Goal: Information Seeking & Learning: Find specific fact

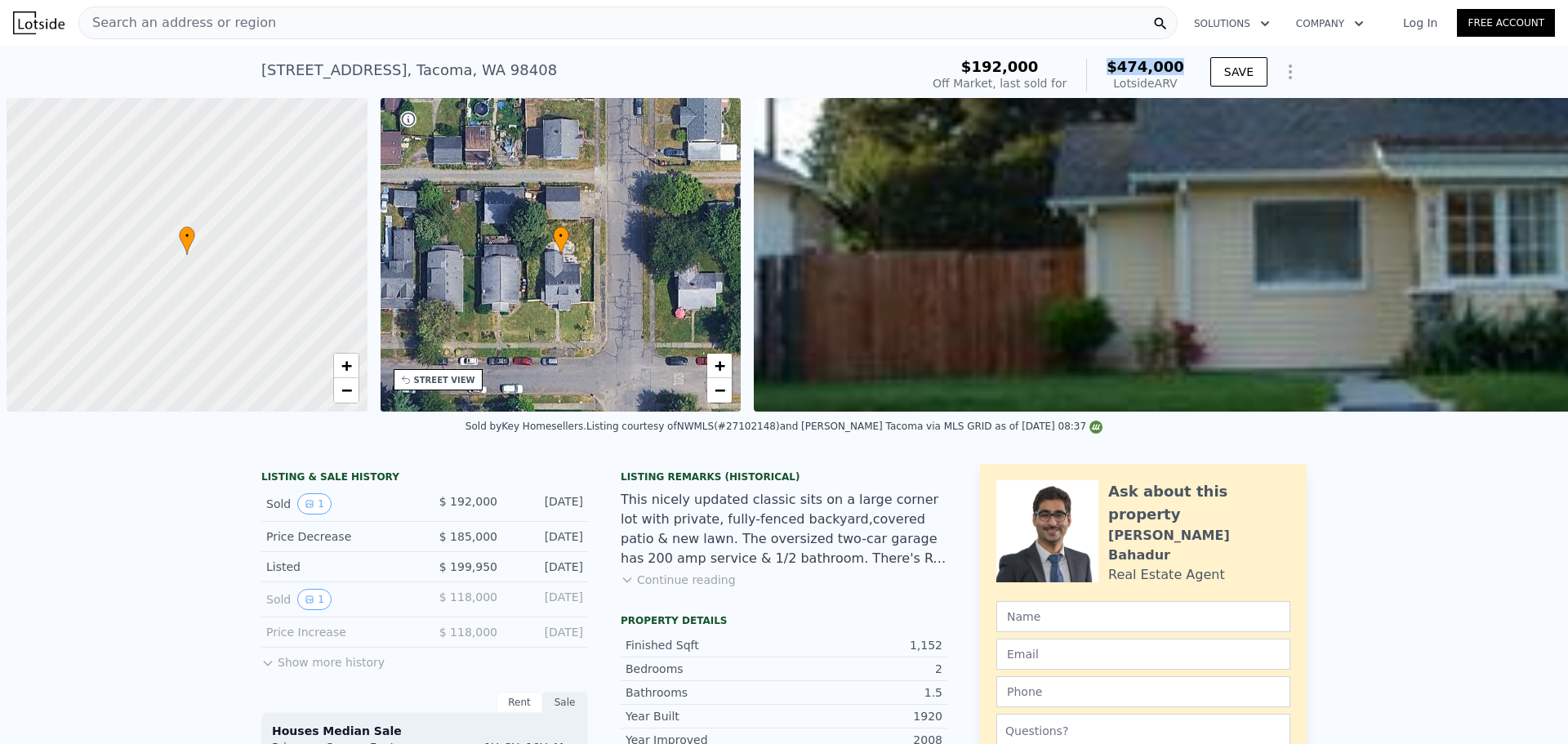
scroll to position [0, 6]
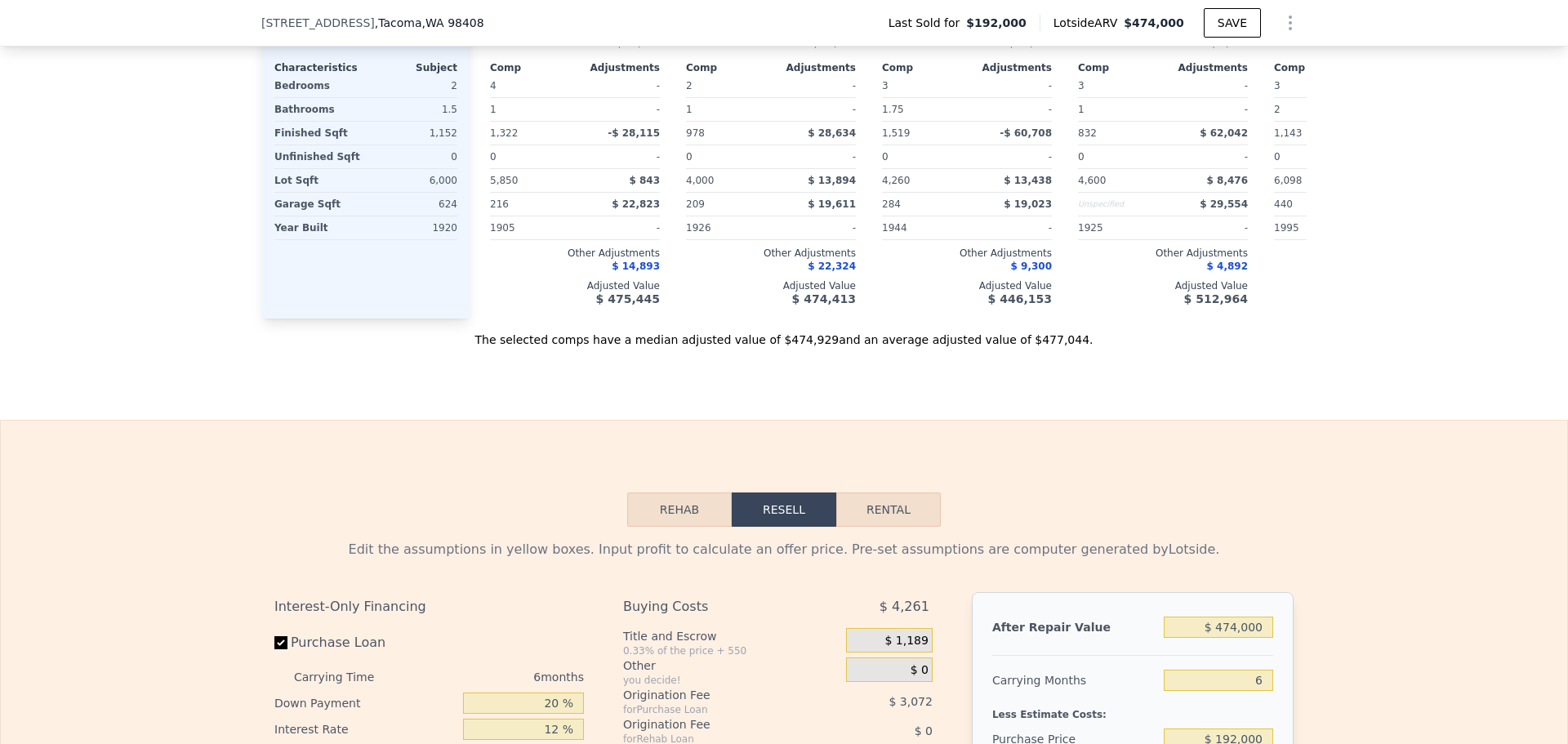
scroll to position [2615, 0]
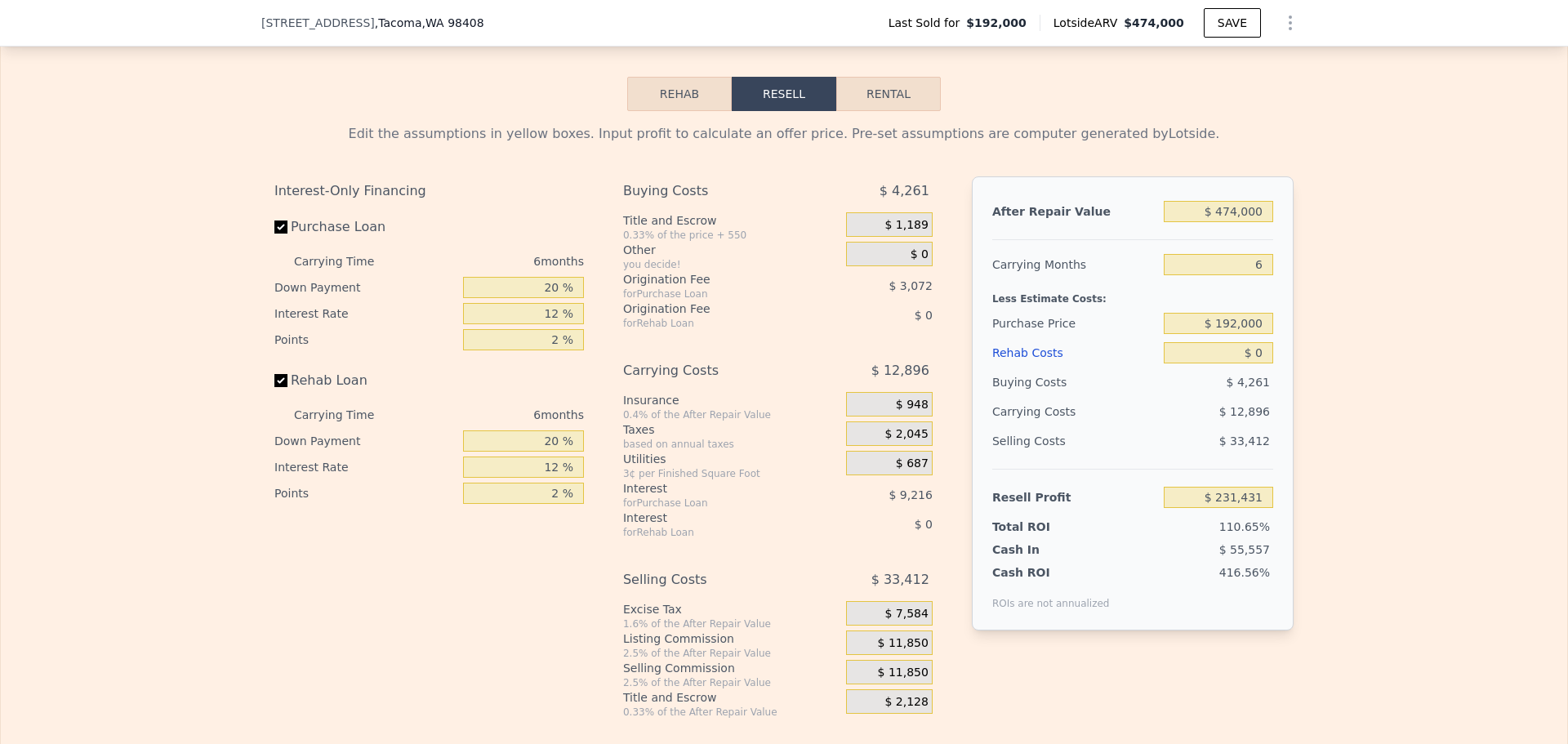
click at [682, 111] on button "Rehab" at bounding box center [680, 94] width 104 height 35
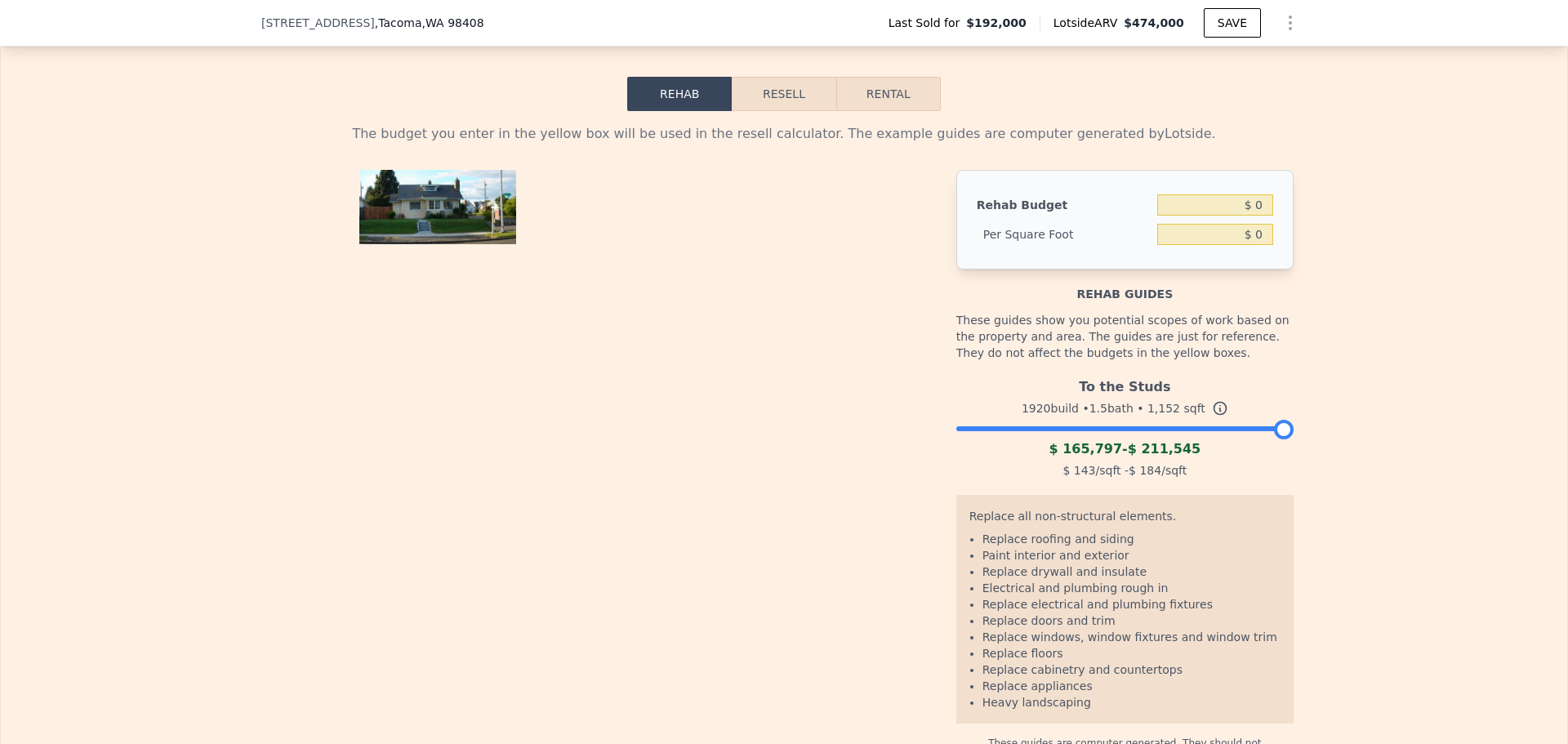
click at [1152, 420] on div "1920 build • 1.5 bath • 1,152 sqft" at bounding box center [1124, 408] width 337 height 23
click at [1153, 430] on div at bounding box center [1124, 424] width 337 height 10
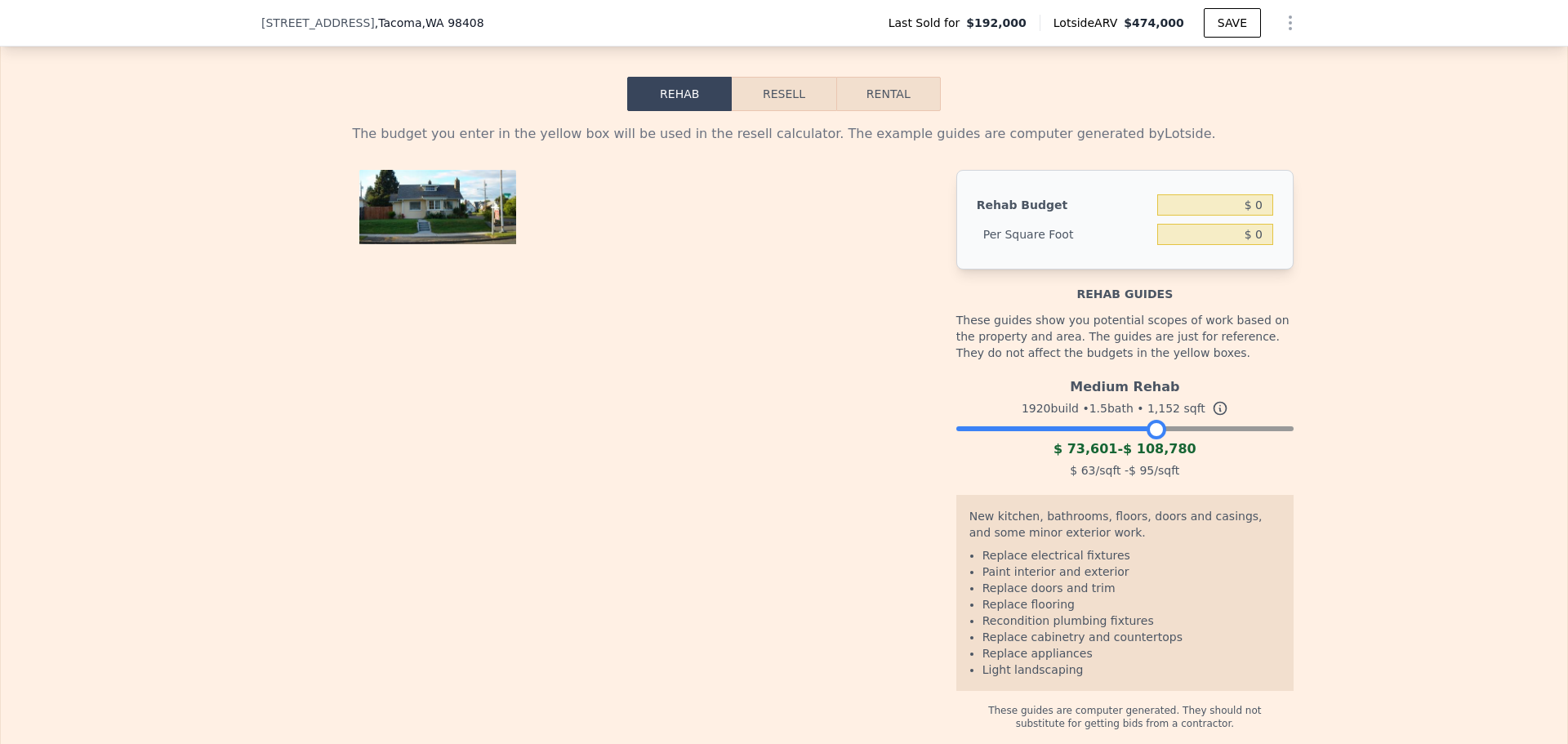
click at [1240, 430] on div at bounding box center [1124, 424] width 337 height 10
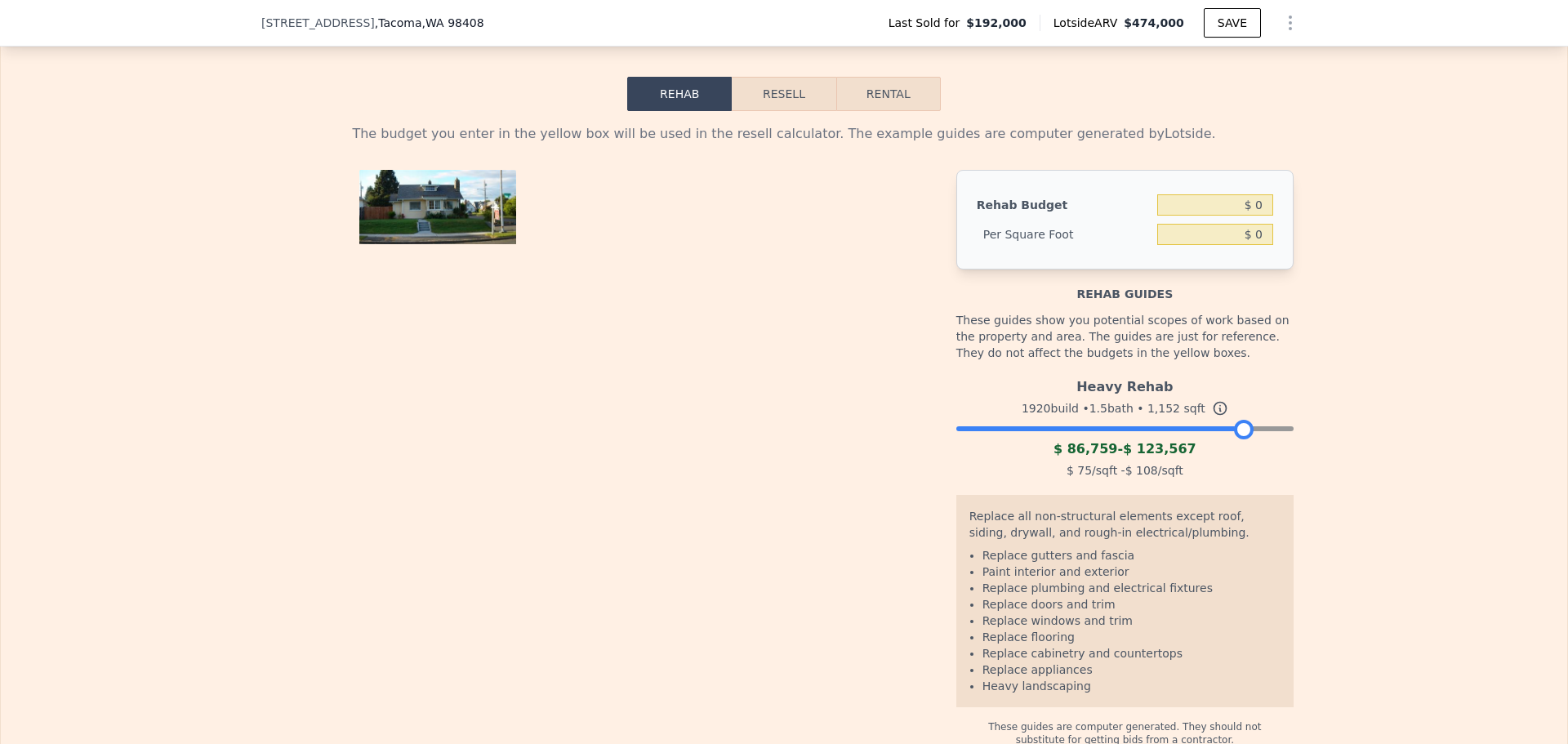
click at [1170, 430] on div at bounding box center [1124, 424] width 337 height 10
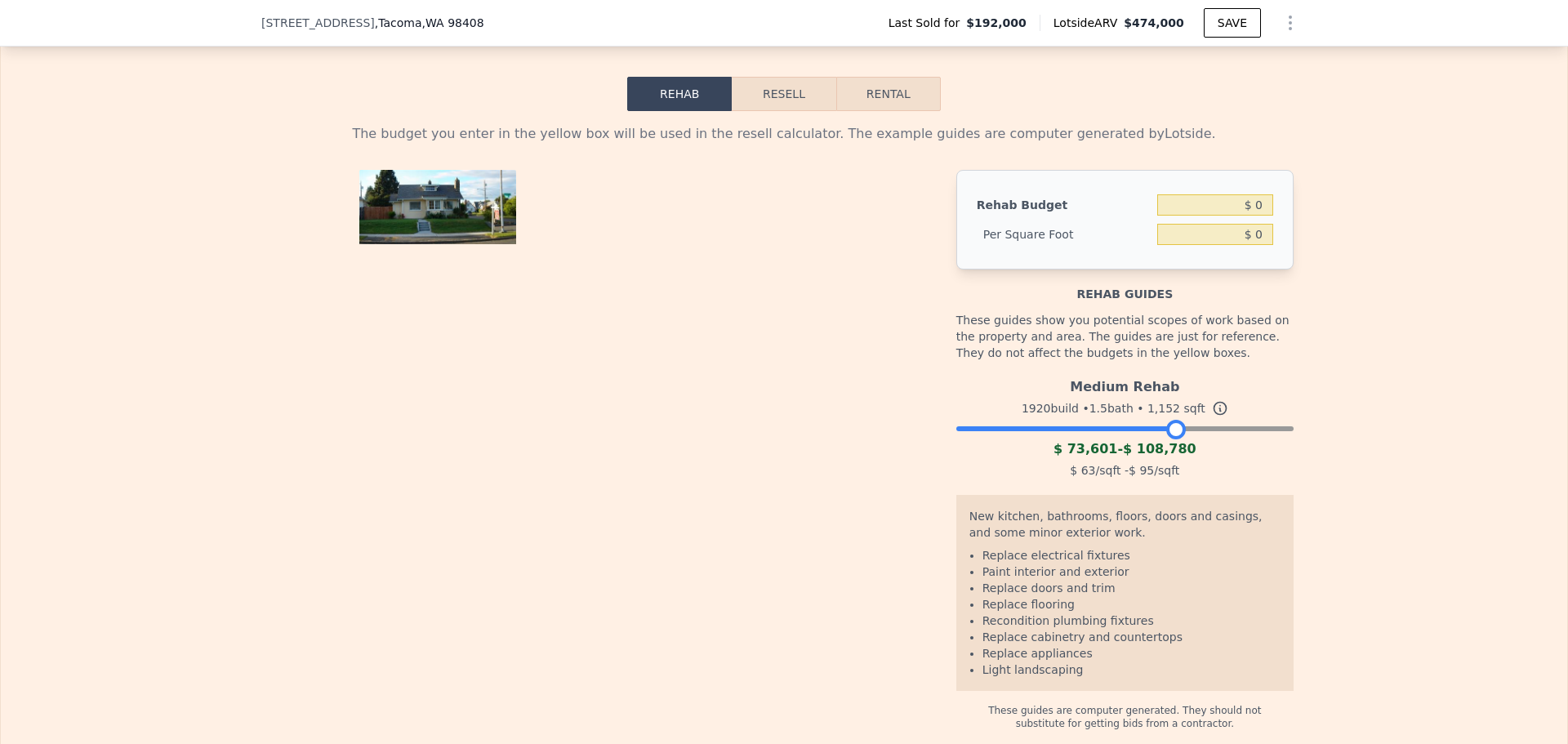
click at [1240, 430] on div at bounding box center [1124, 424] width 337 height 10
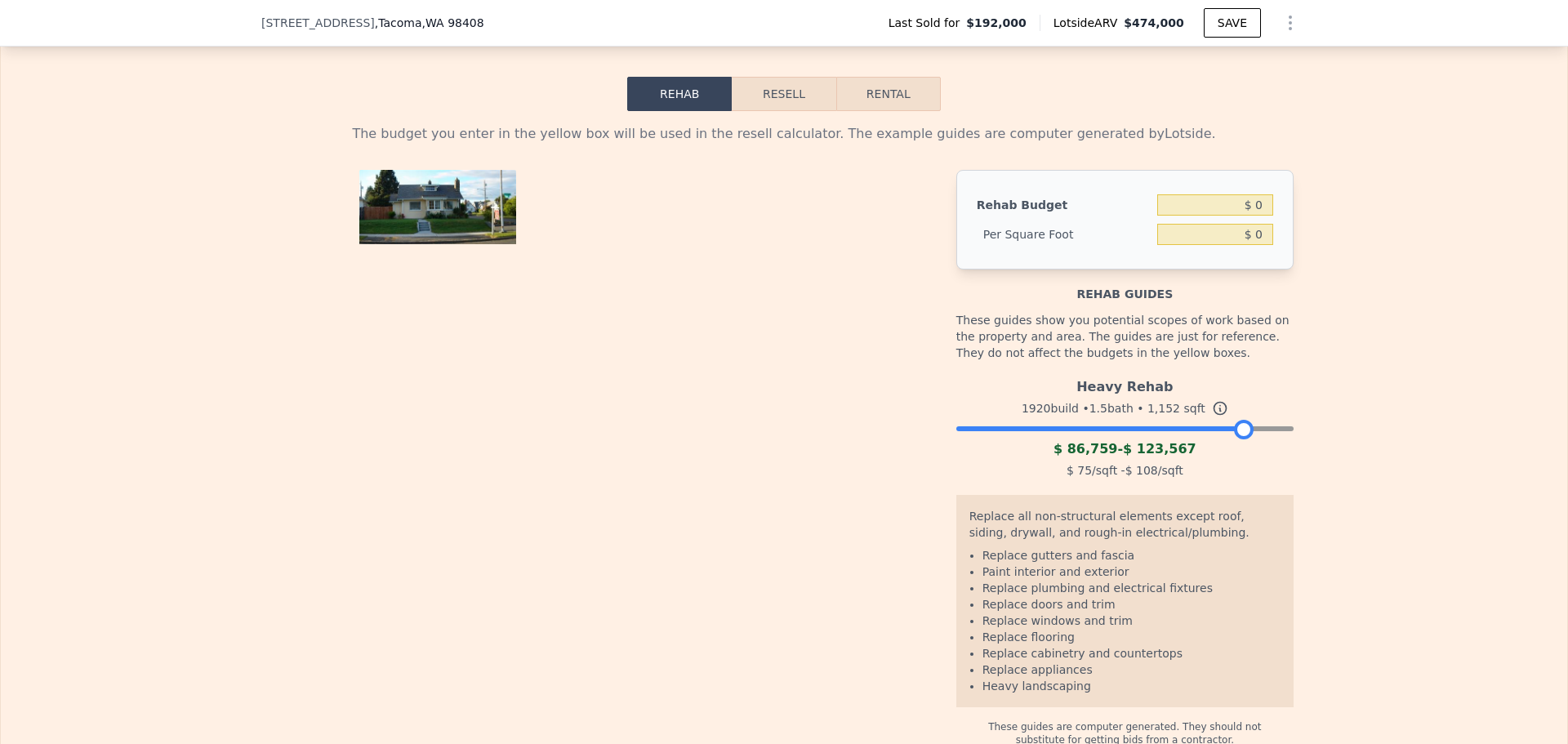
click at [1185, 430] on div at bounding box center [1124, 424] width 337 height 10
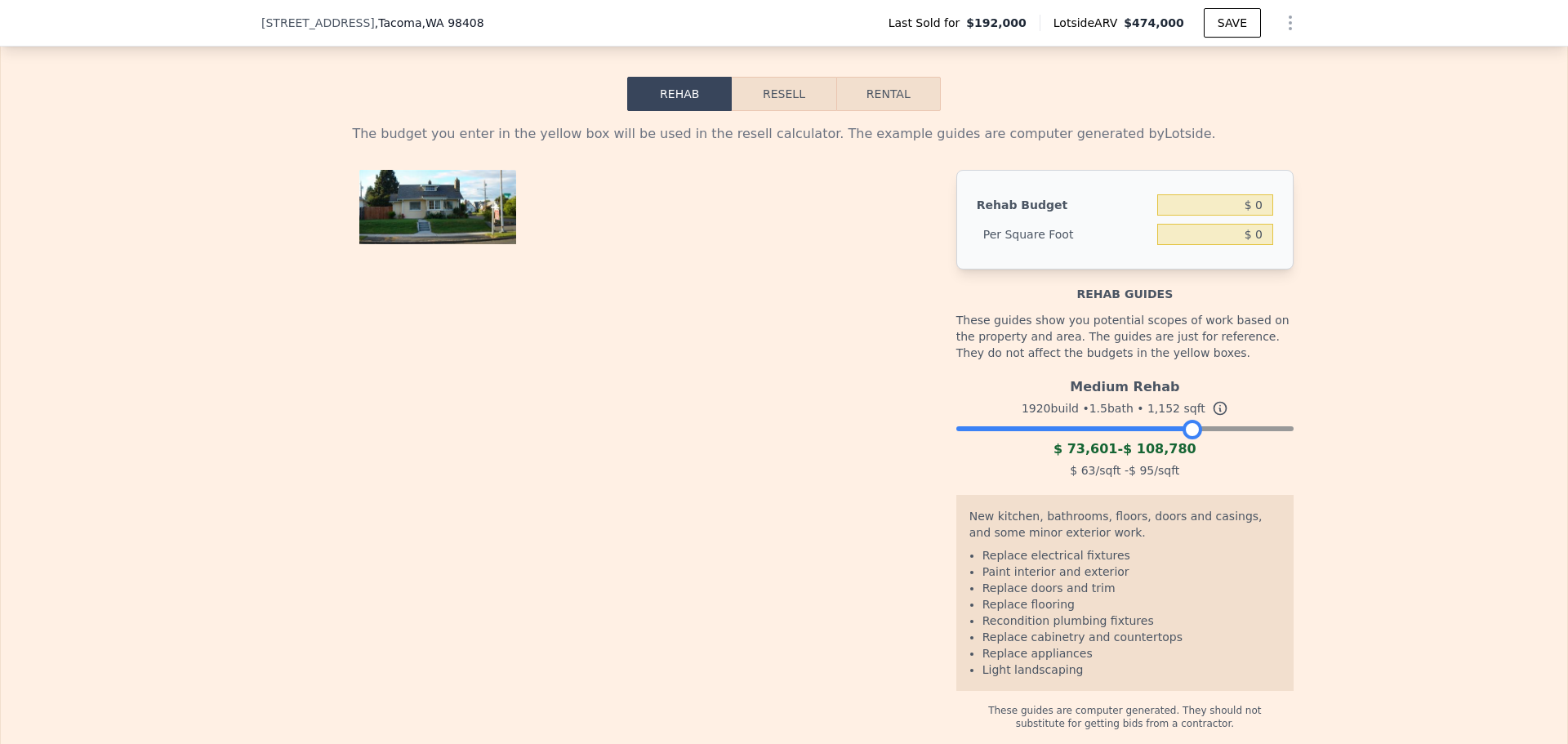
click at [1232, 458] on div "Medium Rehab 1920 build • 1.5 bath • 1,152 sqft $ 73,601 - $ 108,780 $ 63 /sqft…" at bounding box center [1124, 426] width 337 height 111
click at [1233, 430] on div at bounding box center [1124, 424] width 337 height 10
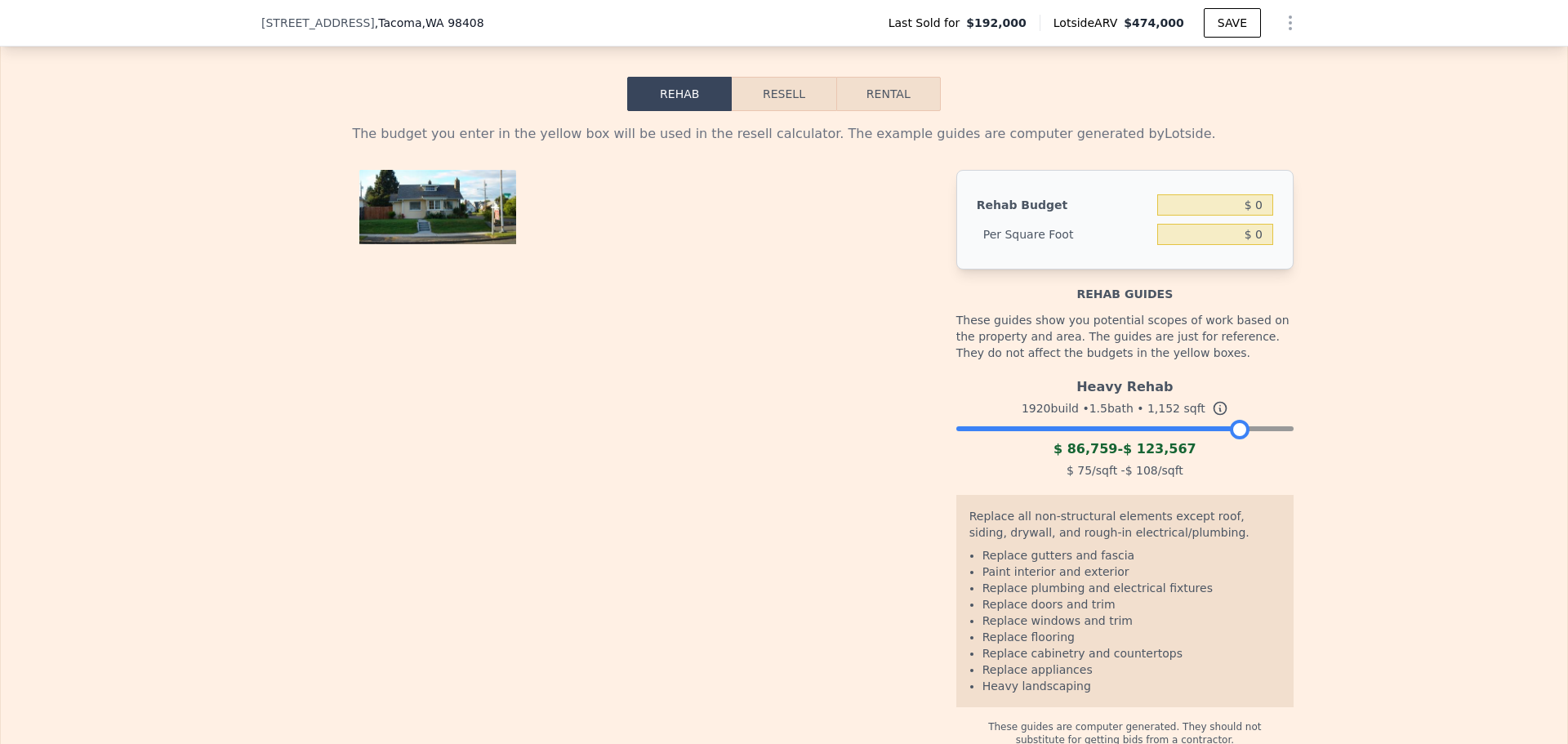
click at [1193, 430] on div at bounding box center [1124, 424] width 337 height 10
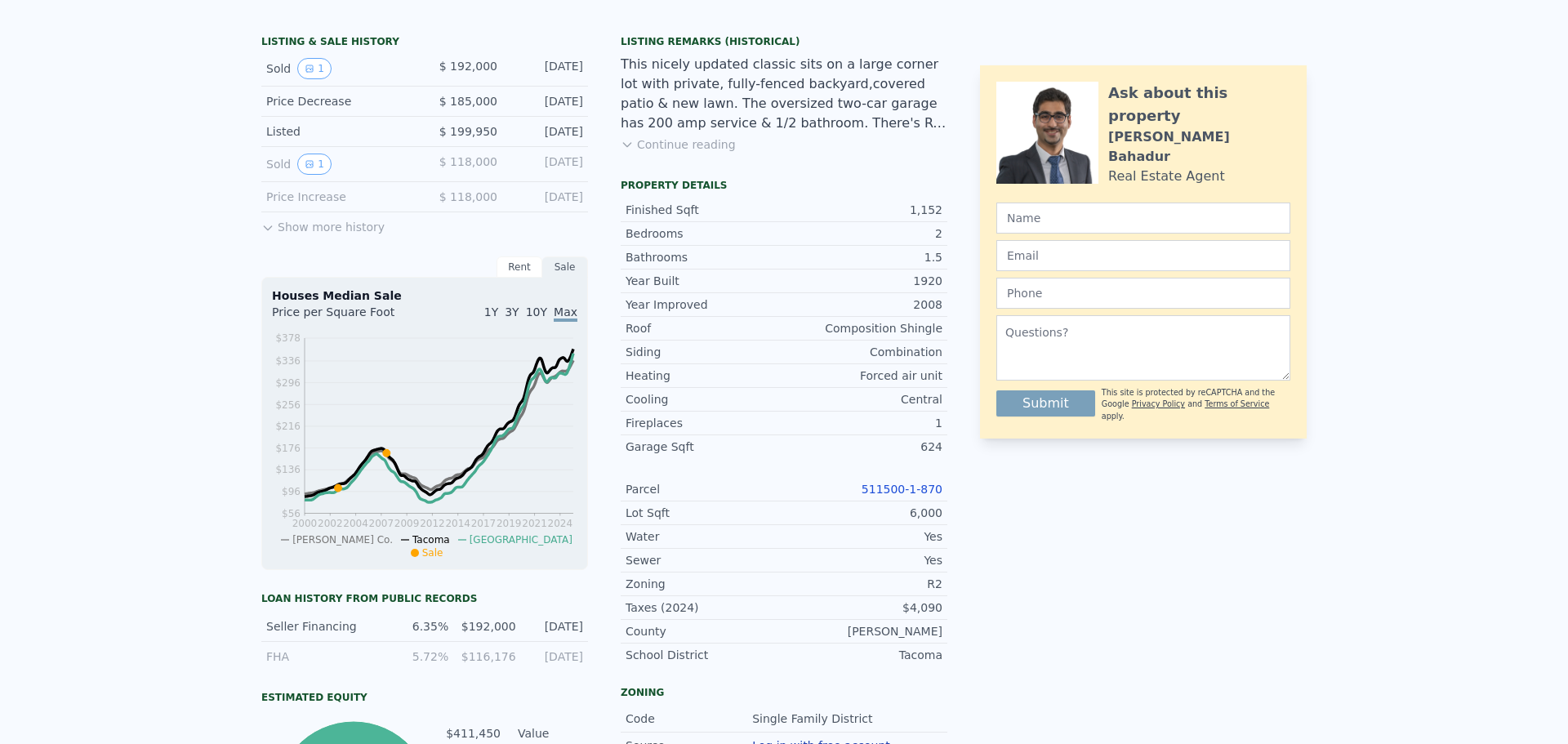
scroll to position [0, 0]
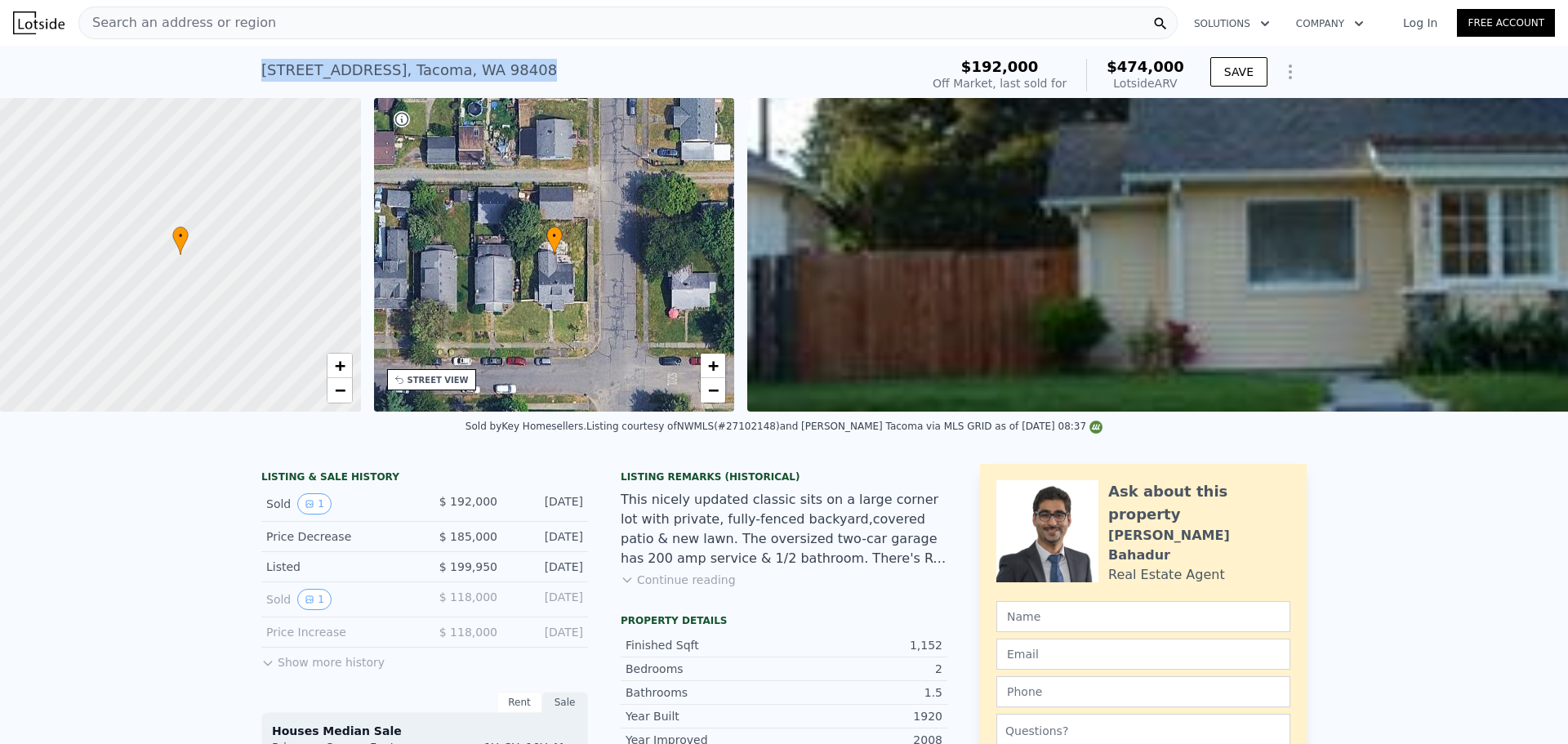
drag, startPoint x: 257, startPoint y: 70, endPoint x: 482, endPoint y: 70, distance: 225.0
click at [482, 70] on div "[STREET_ADDRESS] Sold [DATE] for $192k (~ARV $474k )" at bounding box center [587, 75] width 652 height 46
copy div "[STREET_ADDRESS]"
